Goal: Navigation & Orientation: Find specific page/section

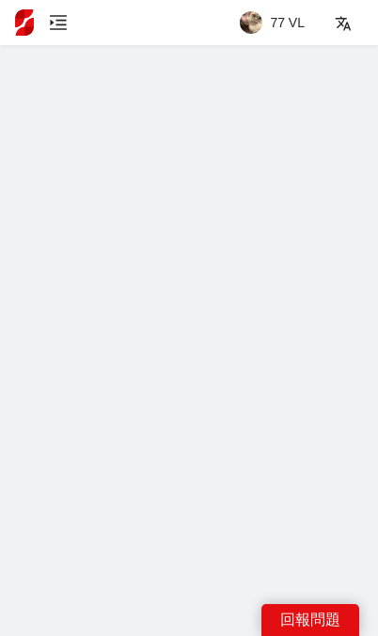
click at [66, 26] on icon "menu-unfold" at bounding box center [58, 22] width 19 height 19
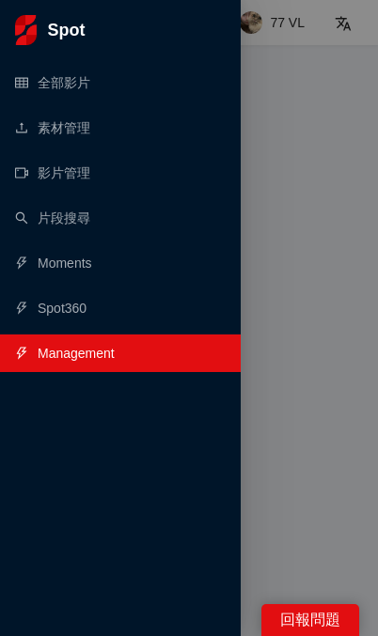
click at [292, 119] on div at bounding box center [189, 318] width 378 height 636
